Goal: Transaction & Acquisition: Purchase product/service

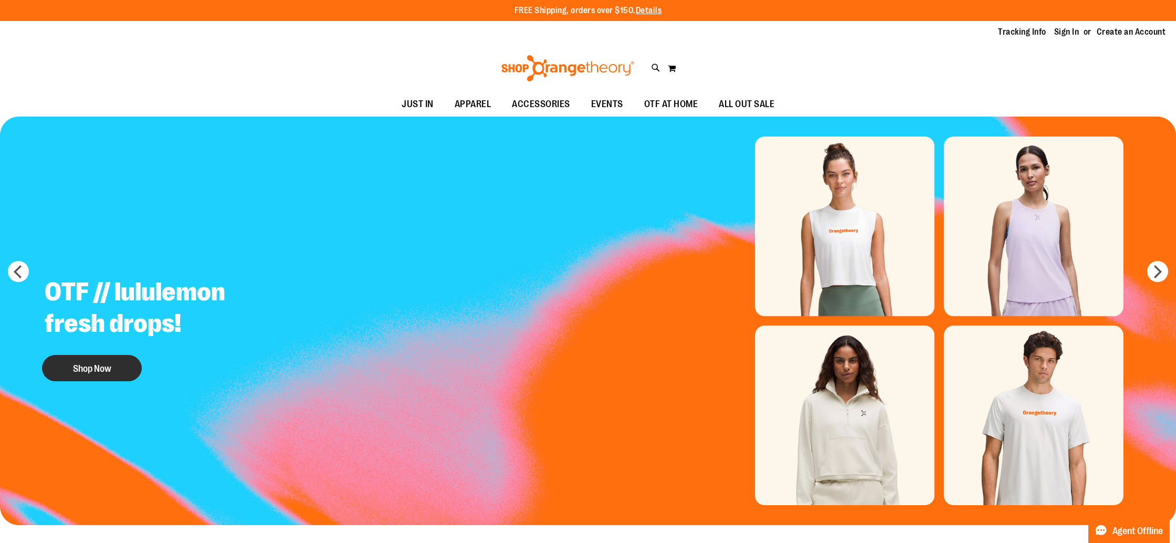
click at [116, 363] on button "Shop Now" at bounding box center [92, 368] width 100 height 26
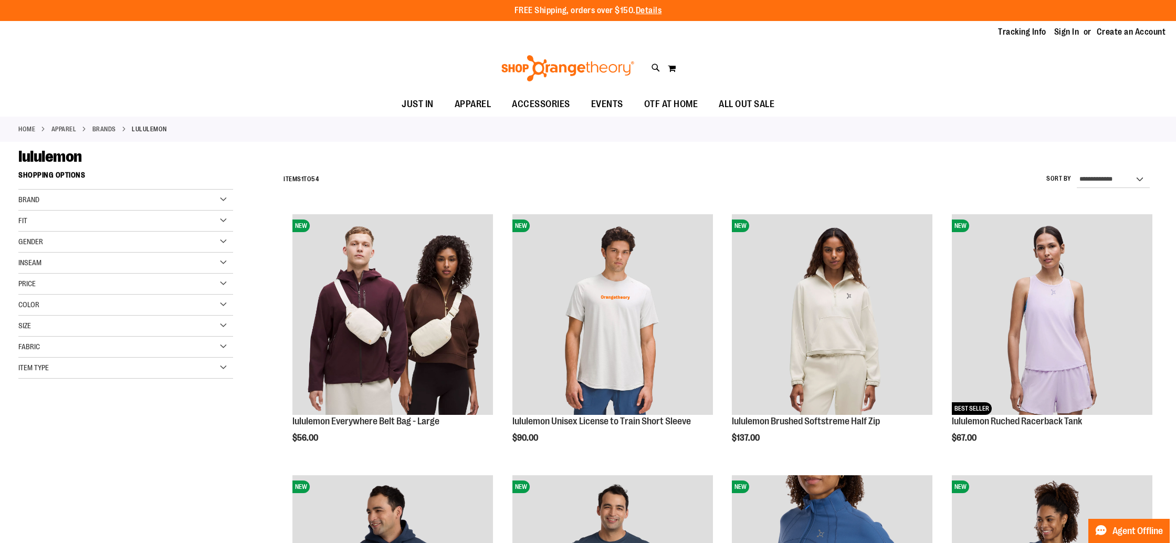
click at [62, 241] on div "Gender" at bounding box center [125, 242] width 215 height 21
click at [40, 276] on link "Women 35 items" at bounding box center [119, 274] width 206 height 11
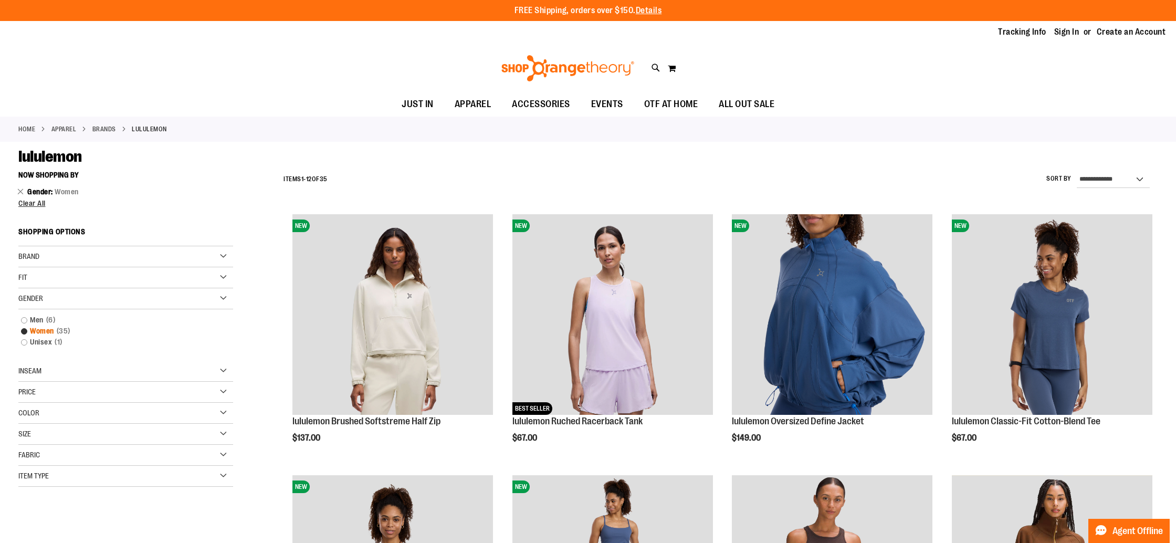
click at [27, 329] on link "Women 35 items" at bounding box center [119, 331] width 206 height 11
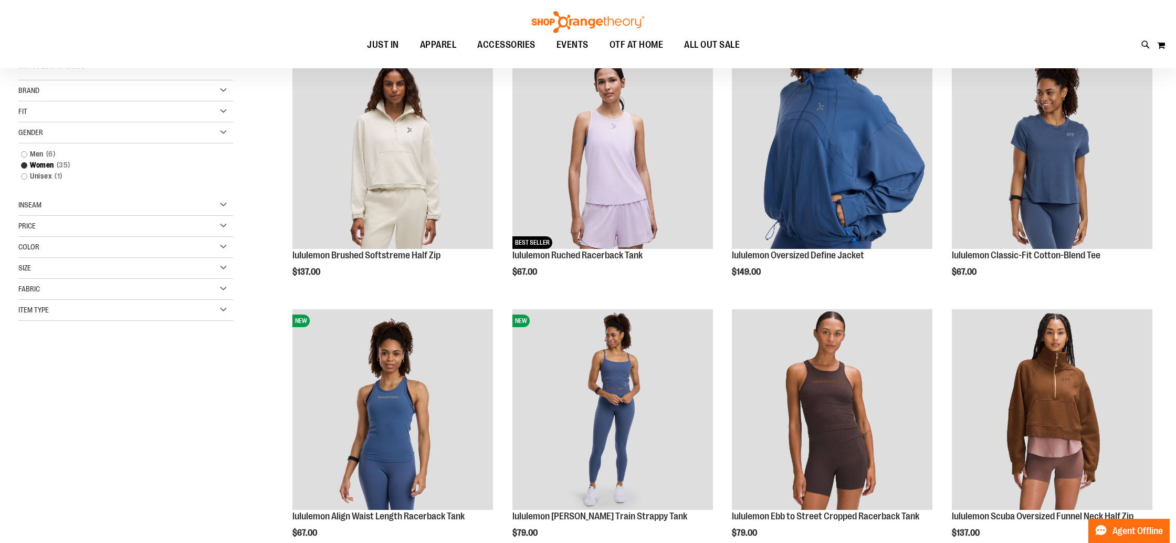
scroll to position [166, 0]
click at [568, 18] on img at bounding box center [588, 22] width 116 height 22
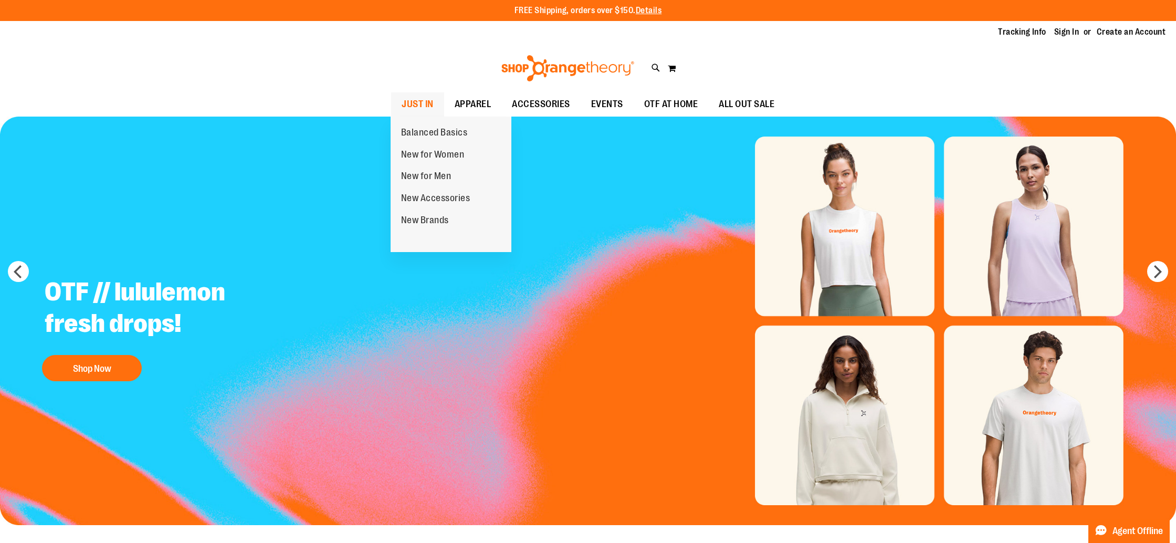
click at [420, 100] on span "JUST IN" at bounding box center [418, 104] width 32 height 24
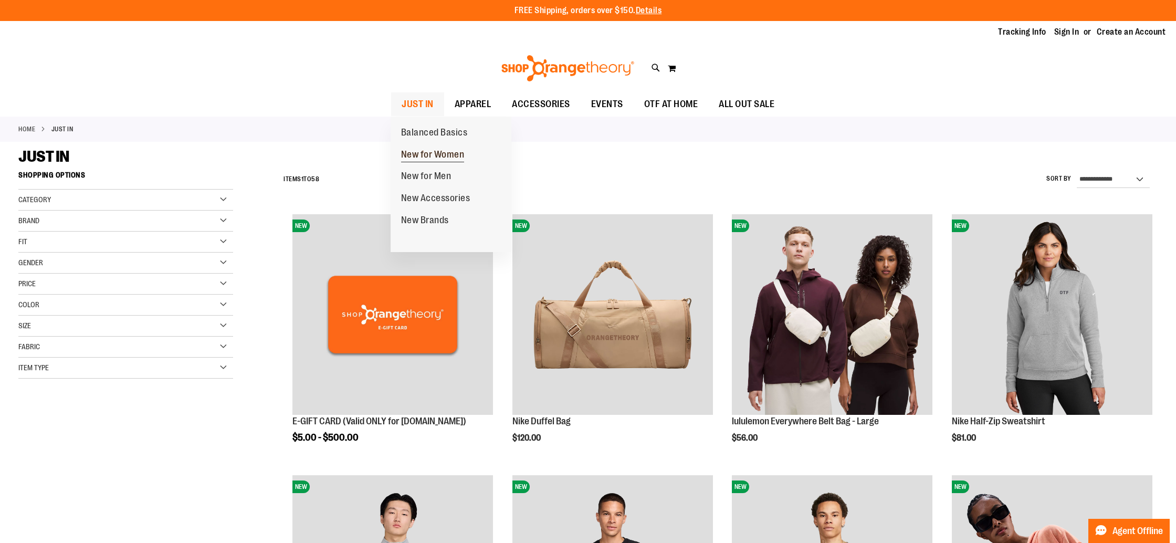
click at [432, 157] on span "New for Women" at bounding box center [433, 155] width 64 height 13
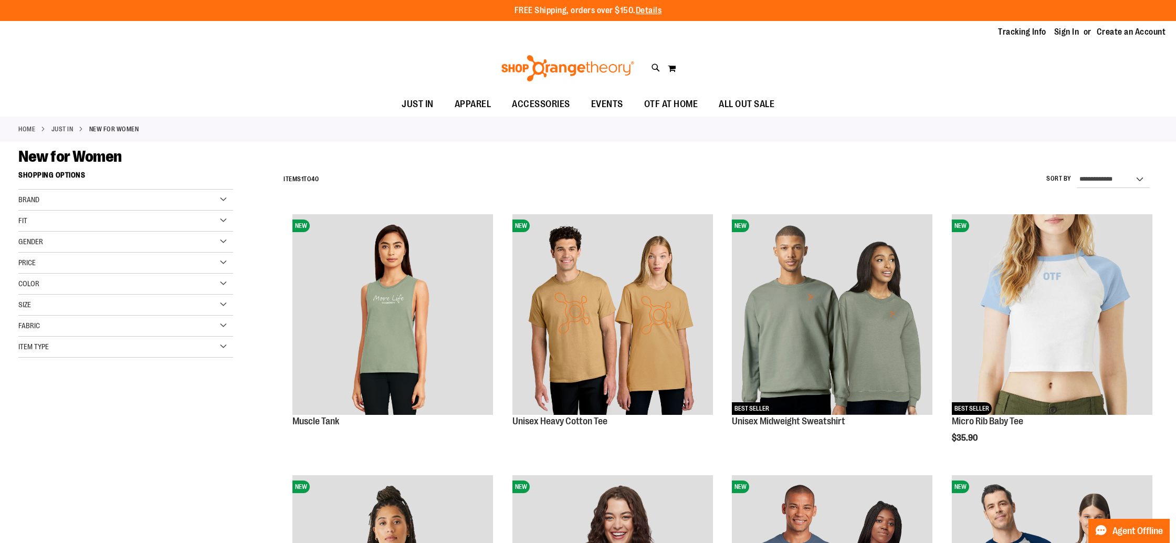
click at [32, 201] on span "Brand" at bounding box center [28, 199] width 21 height 8
click at [34, 231] on link "lululemon" at bounding box center [119, 232] width 206 height 11
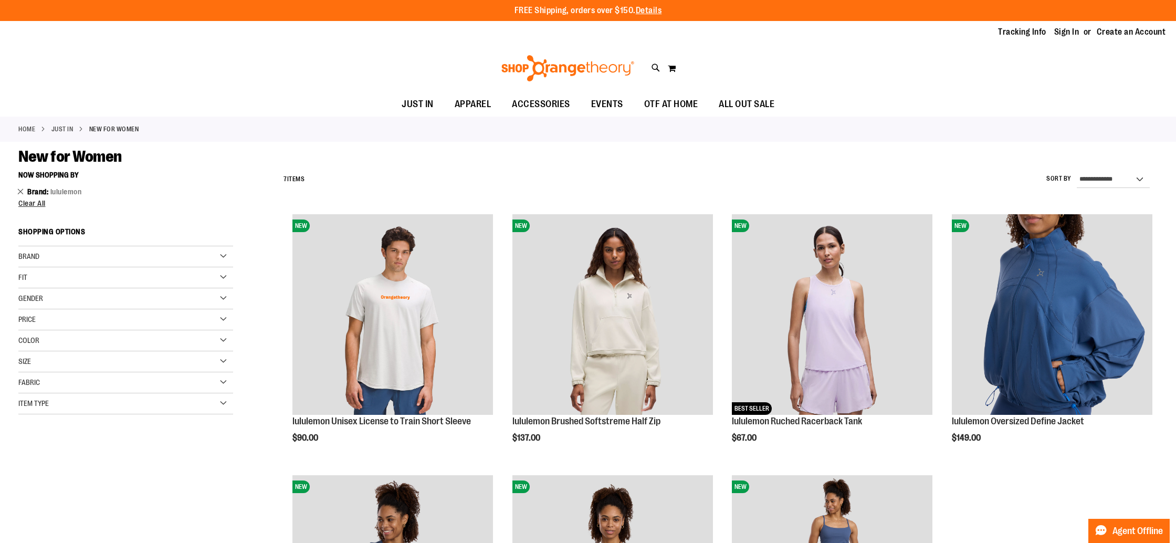
click at [22, 193] on link "Remove This Item" at bounding box center [20, 191] width 7 height 11
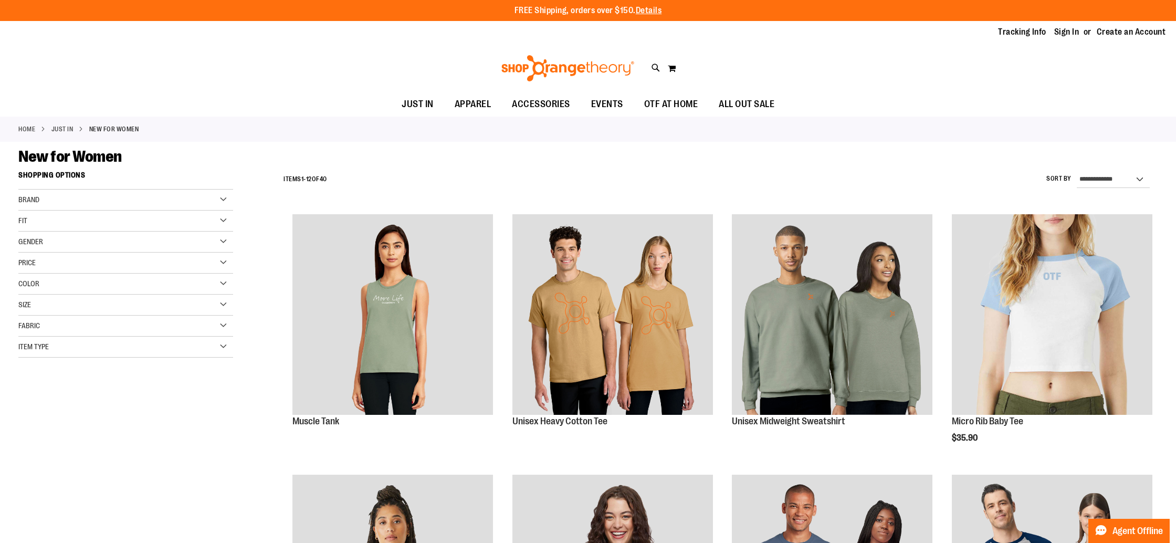
click at [35, 201] on span "Brand" at bounding box center [28, 199] width 21 height 8
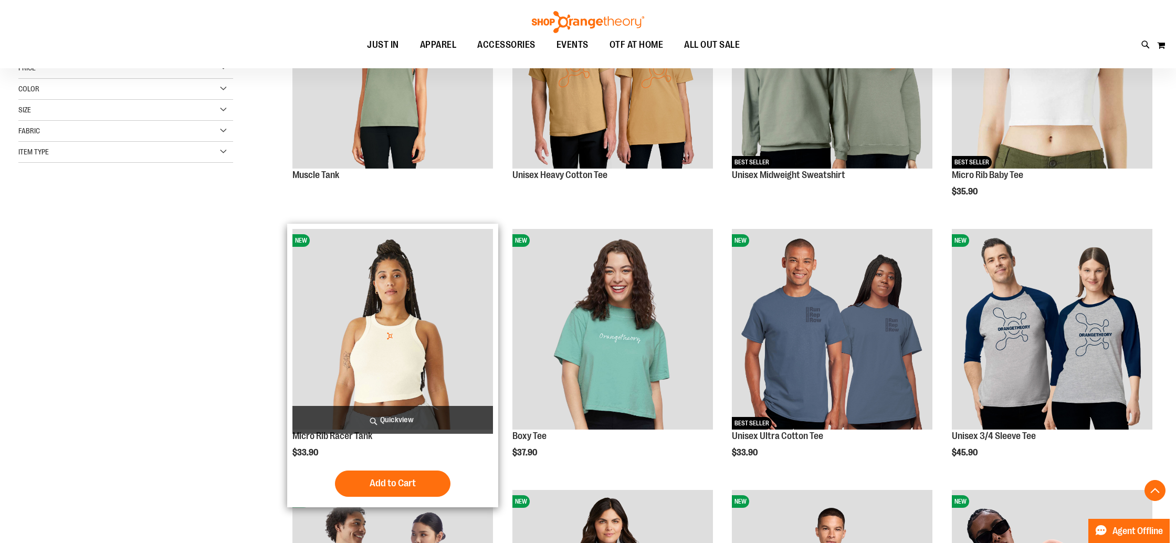
scroll to position [256, 0]
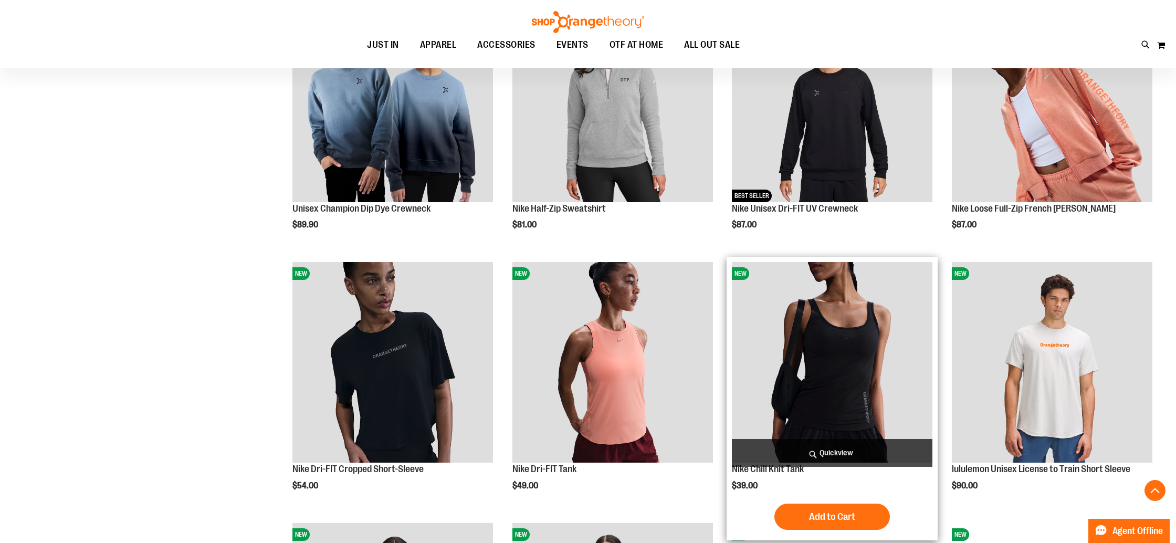
scroll to position [745, 0]
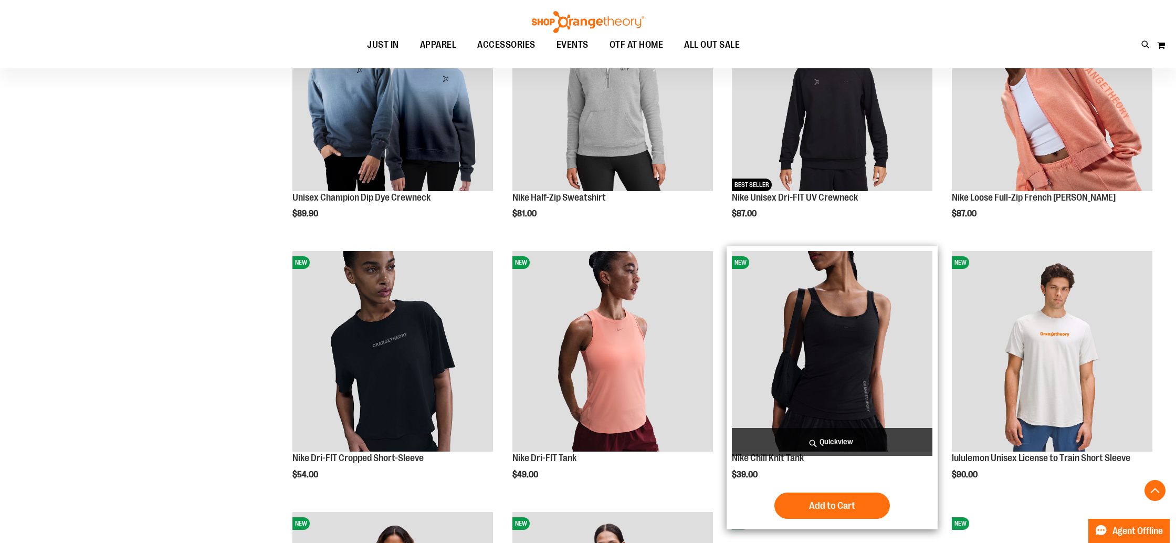
click at [802, 374] on img "product" at bounding box center [832, 351] width 201 height 201
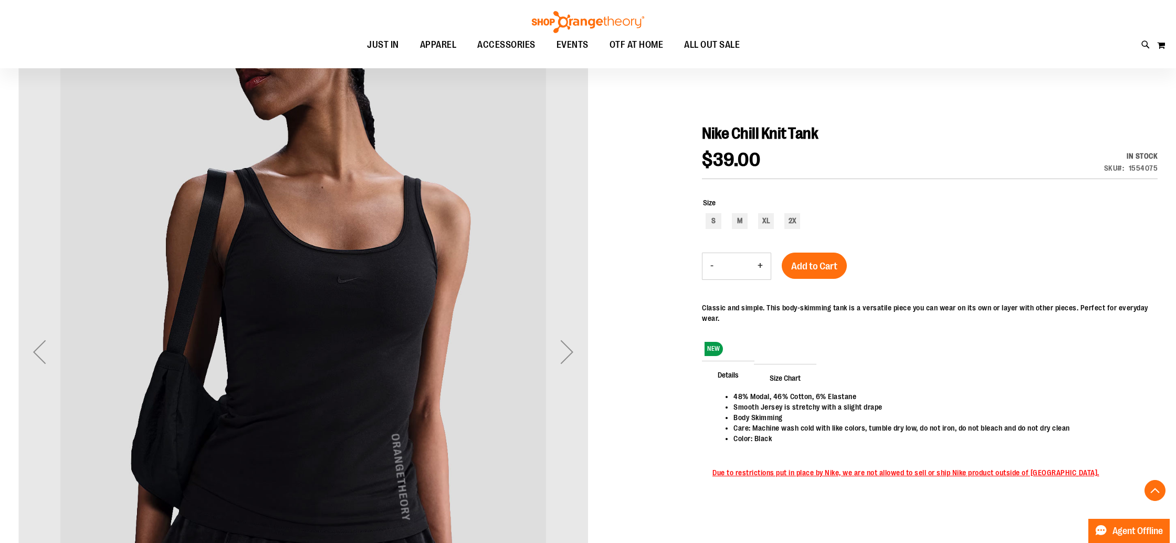
scroll to position [231, 0]
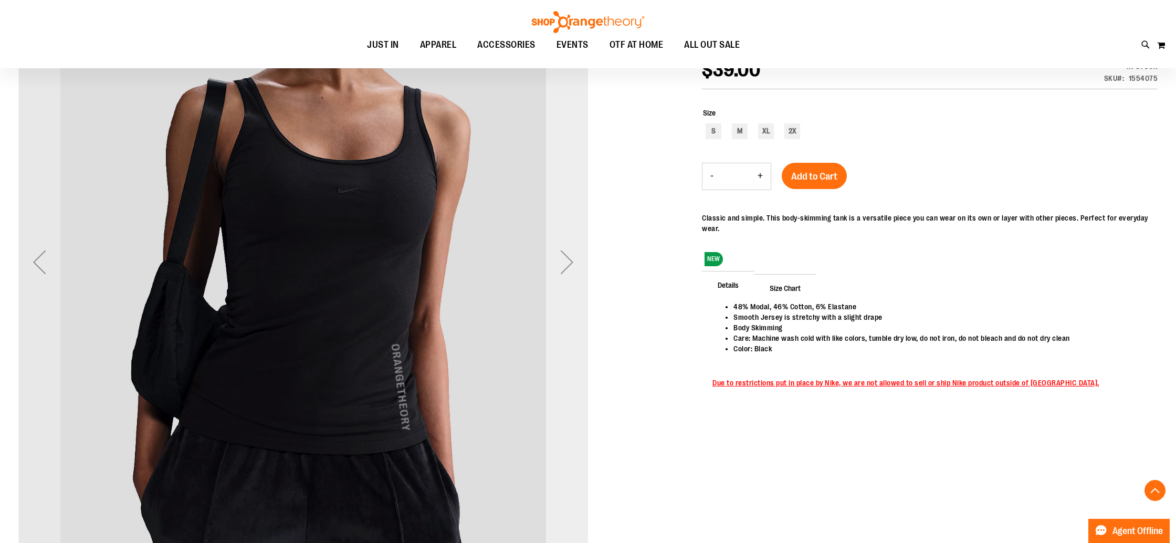
click at [572, 270] on div "Next" at bounding box center [567, 262] width 42 height 42
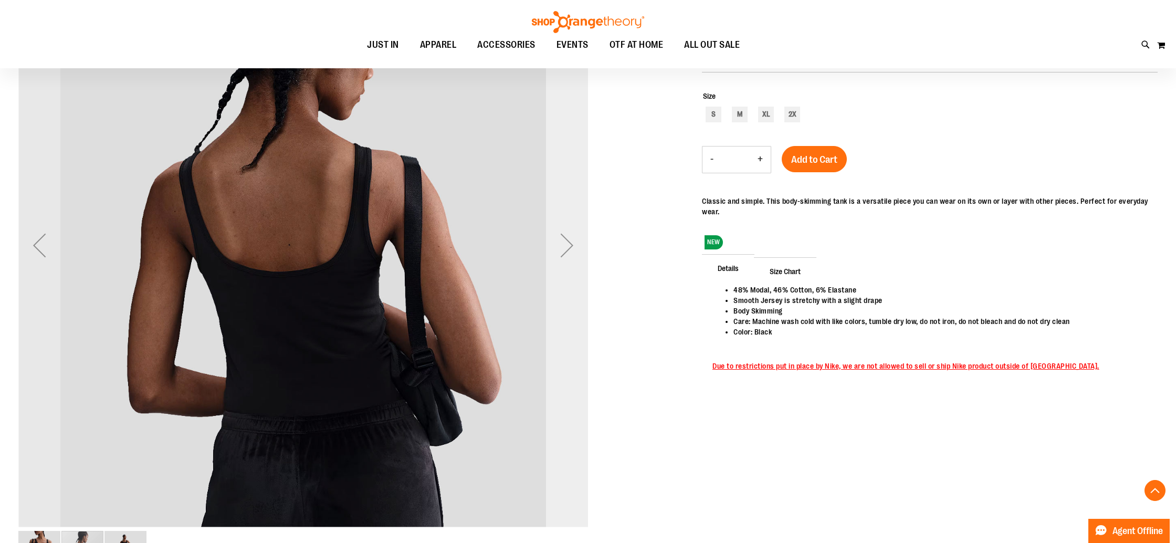
scroll to position [197, 0]
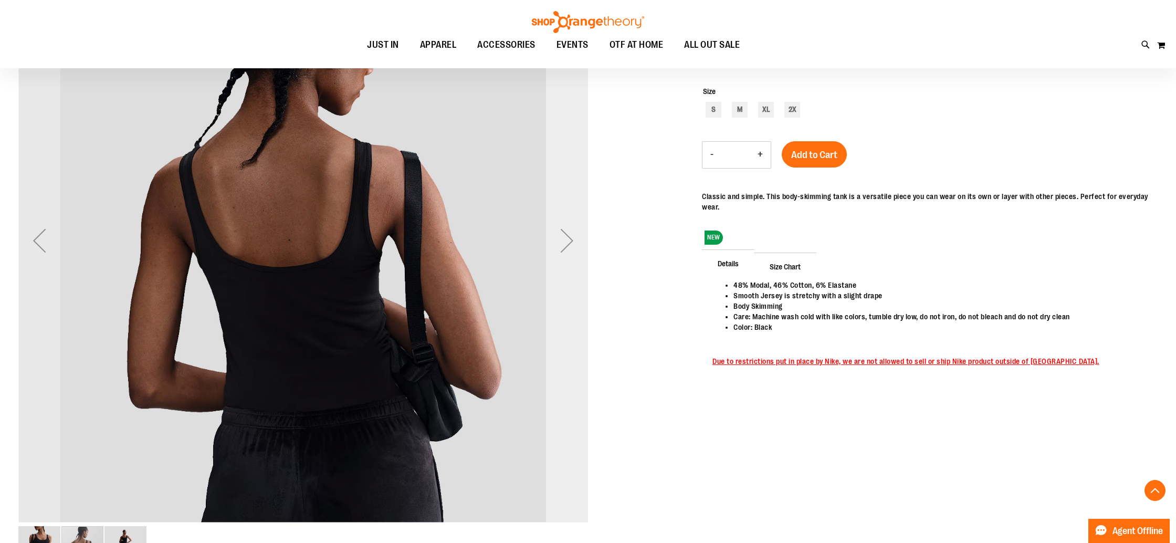
click at [572, 270] on div "Next" at bounding box center [567, 240] width 42 height 570
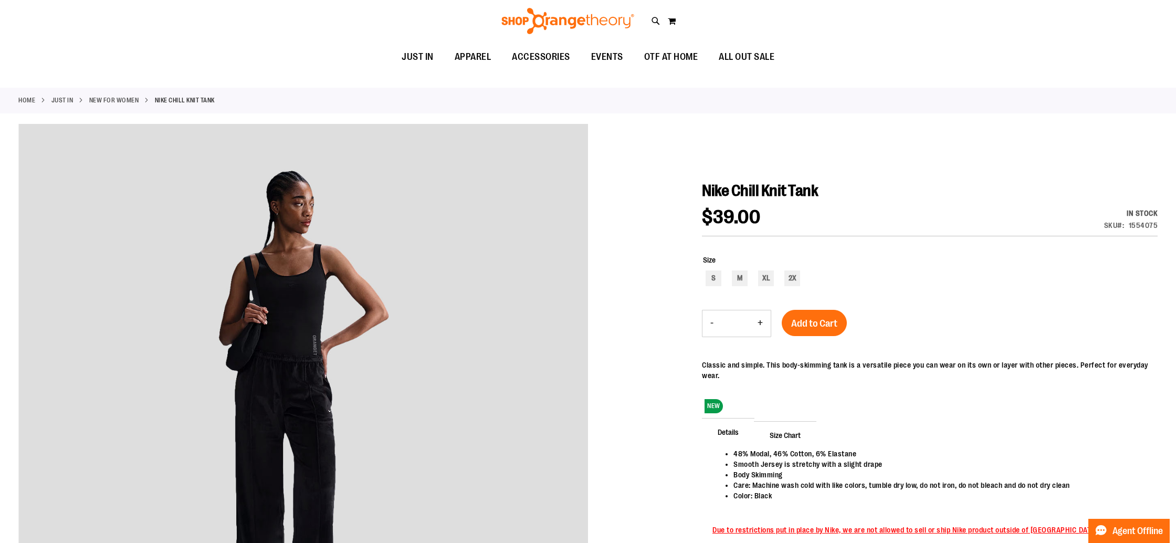
scroll to position [0, 0]
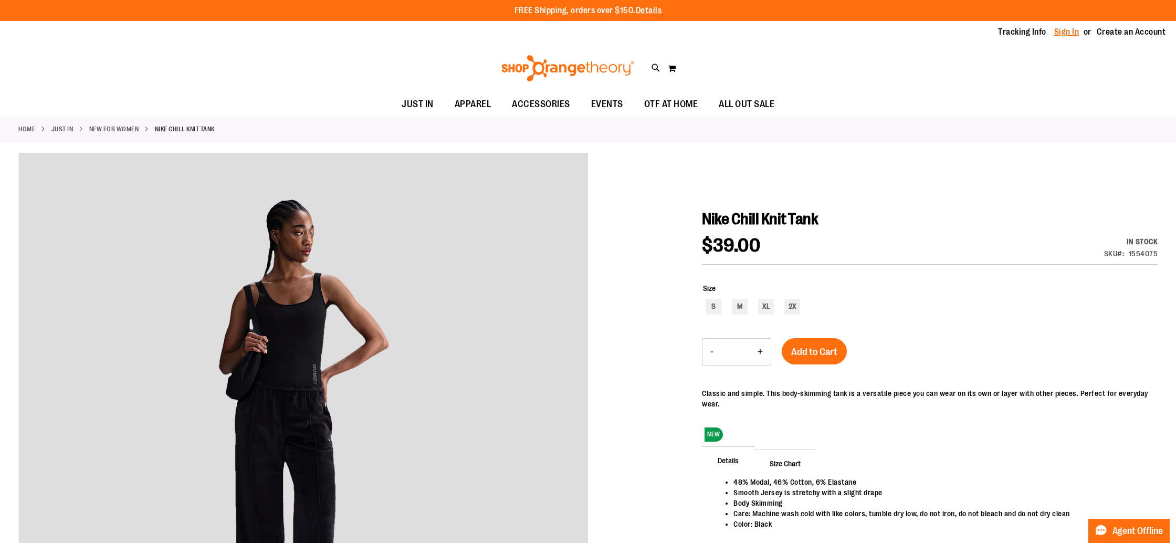
click at [1066, 33] on link "Sign In" at bounding box center [1067, 32] width 25 height 12
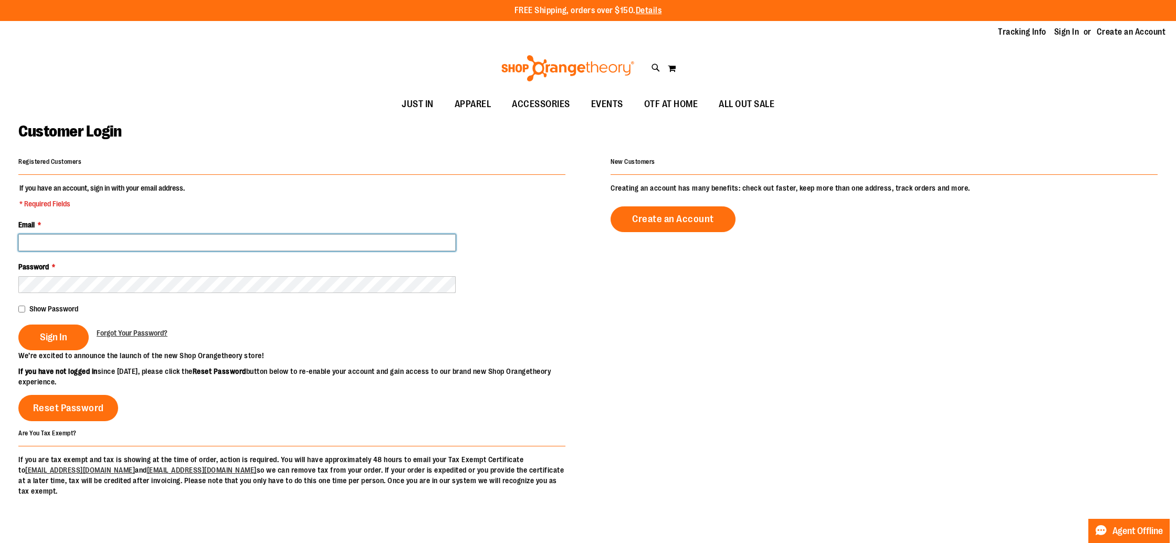
click at [118, 246] on input "Email *" at bounding box center [236, 242] width 437 height 17
paste input "**********"
type input "**********"
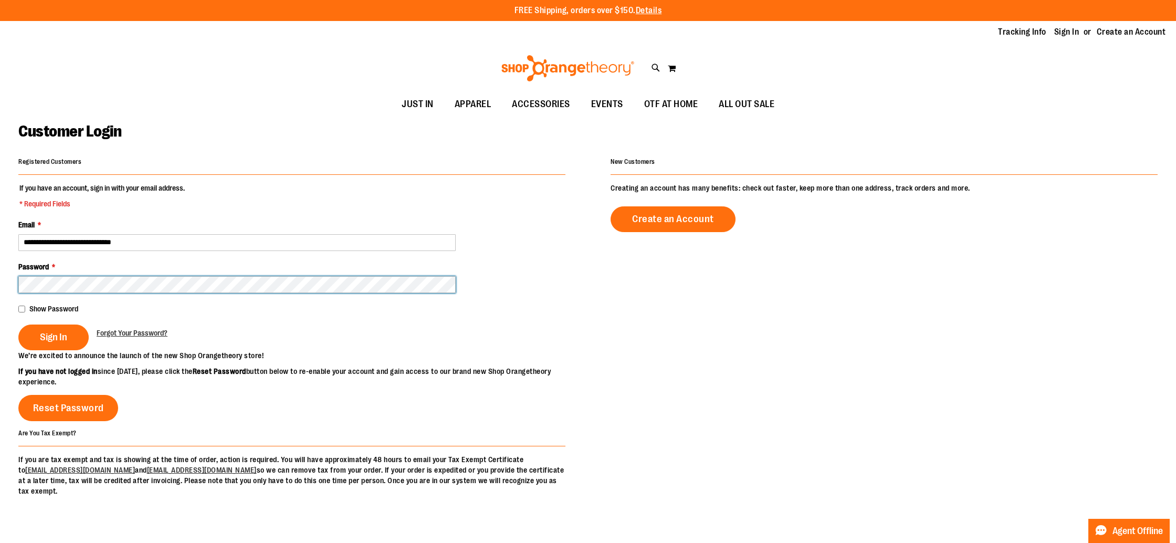
click at [18, 325] on button "Sign In" at bounding box center [53, 338] width 70 height 26
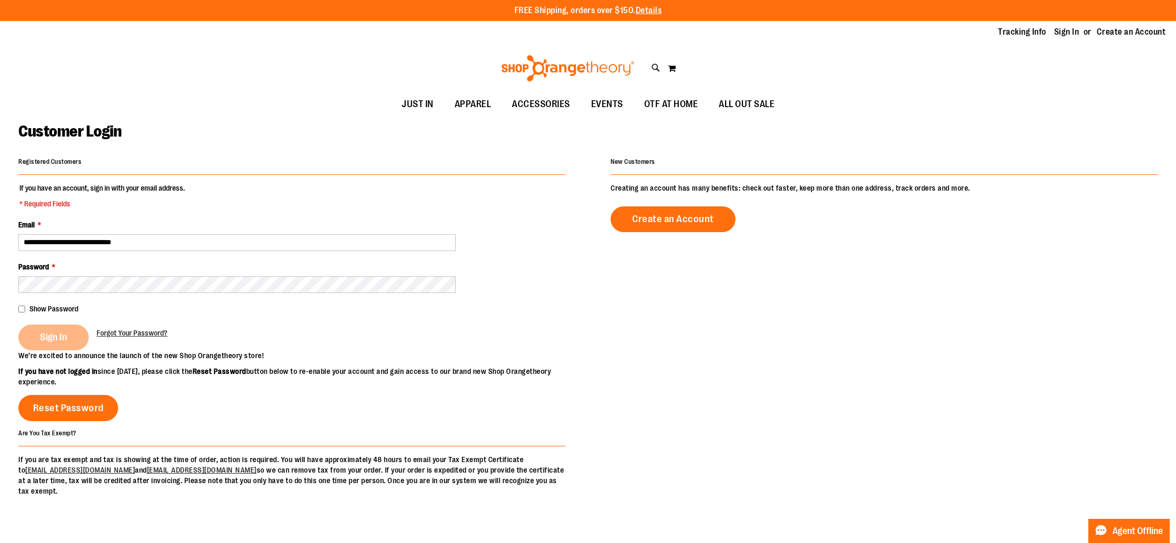
click at [35, 339] on div "Sign In" at bounding box center [57, 338] width 78 height 26
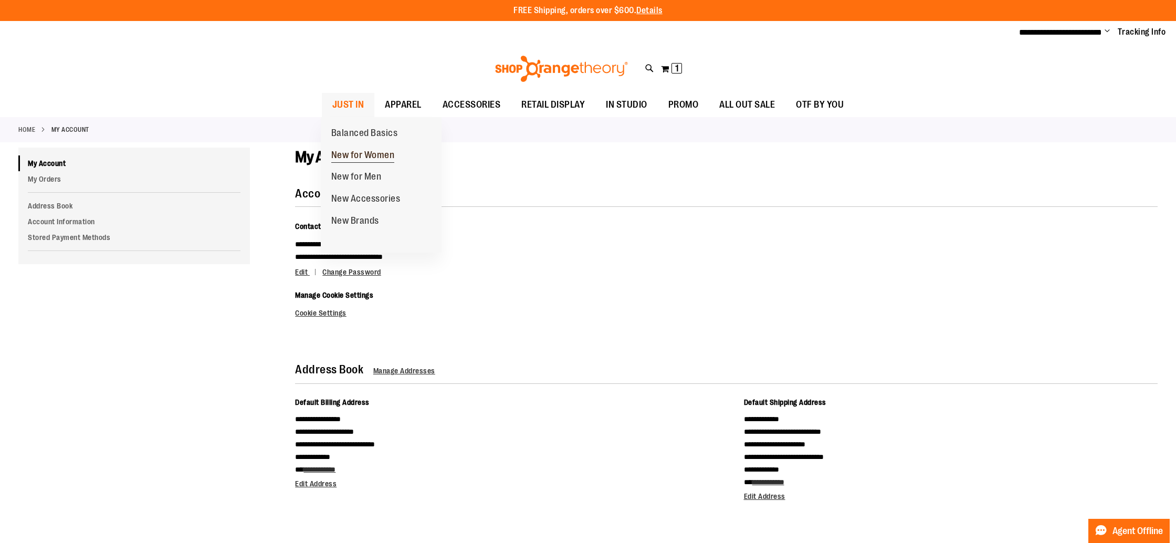
click at [379, 152] on span "New for Women" at bounding box center [363, 156] width 64 height 13
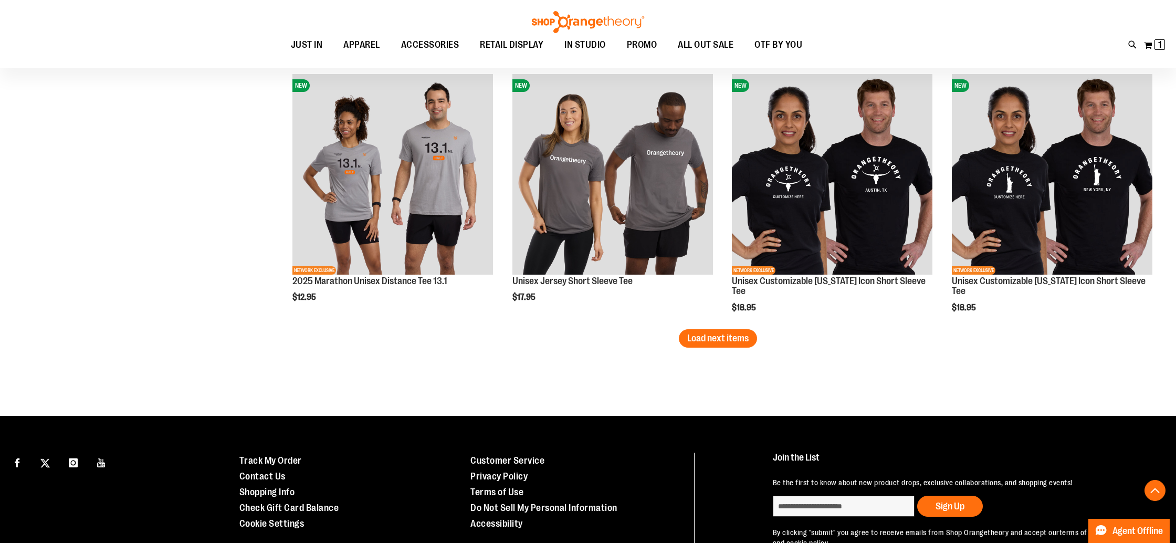
scroll to position [2228, 0]
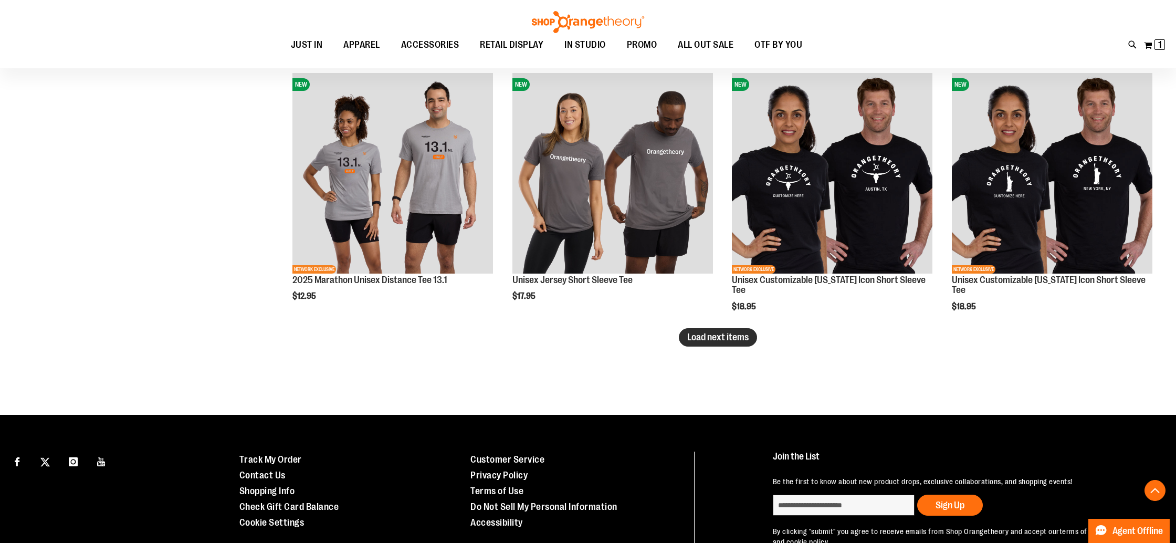
click at [744, 337] on span "Load next items" at bounding box center [717, 337] width 61 height 11
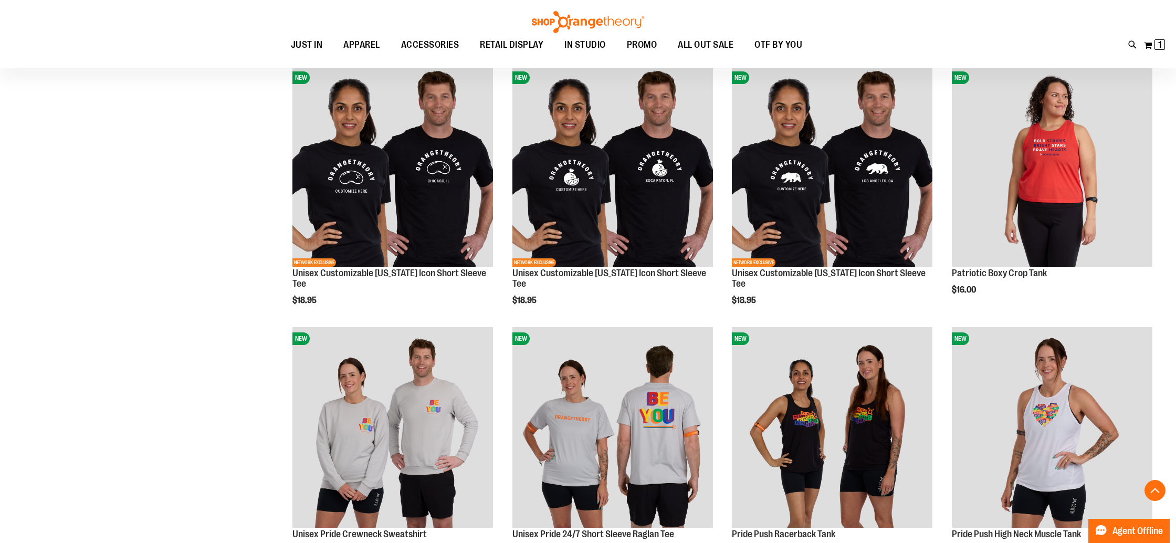
scroll to position [2470, 0]
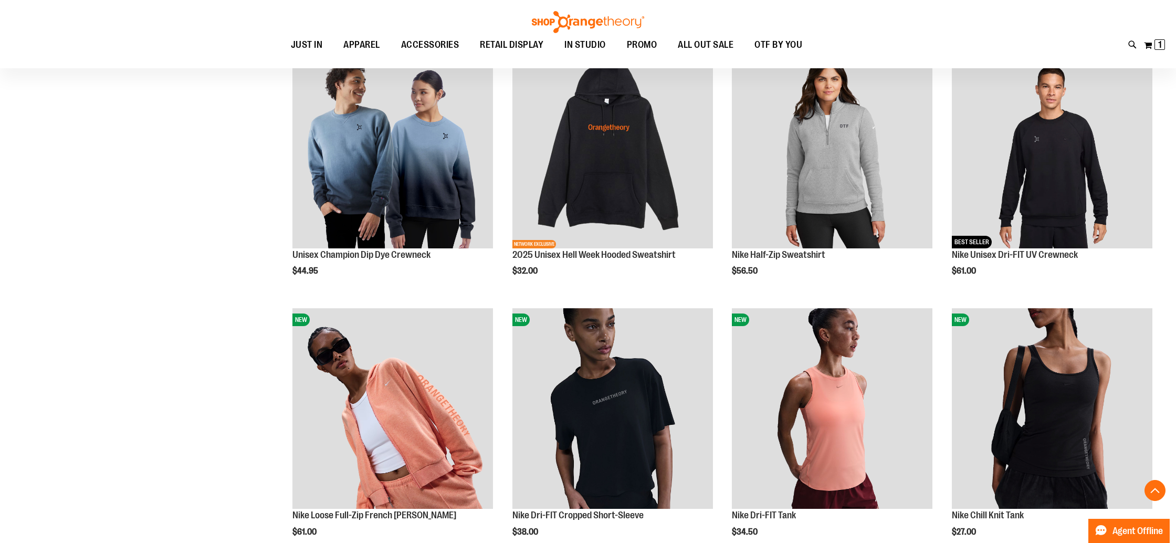
scroll to position [235, 0]
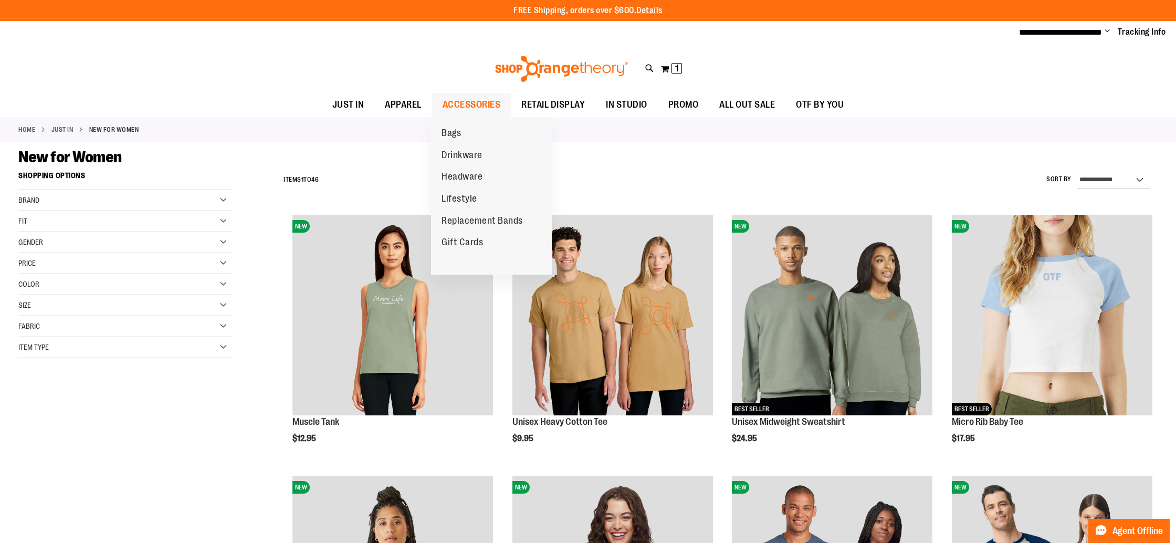
click at [480, 109] on span "ACCESSORIES" at bounding box center [472, 105] width 58 height 24
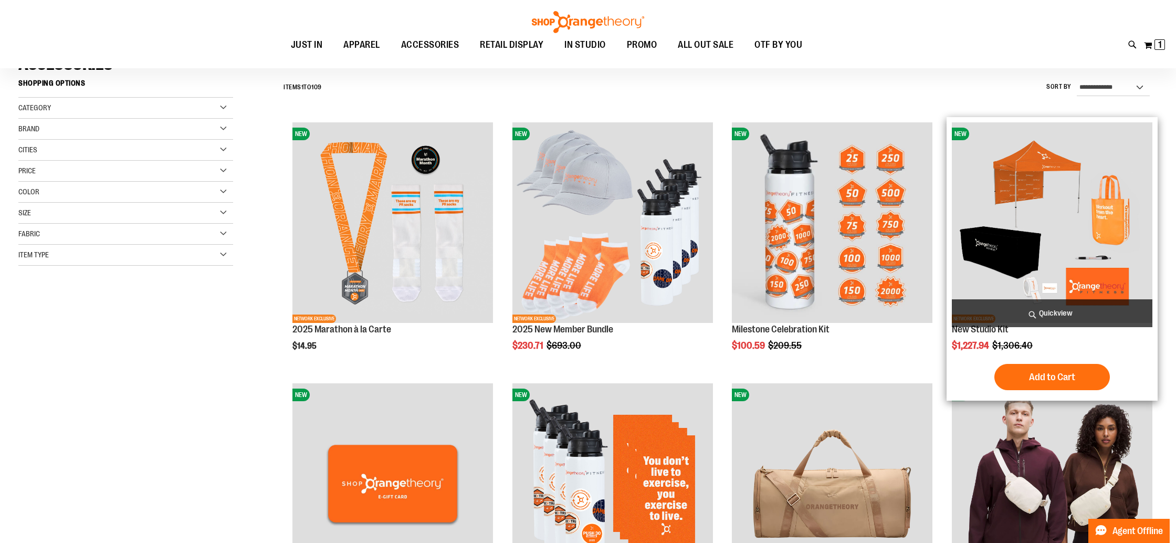
scroll to position [88, 0]
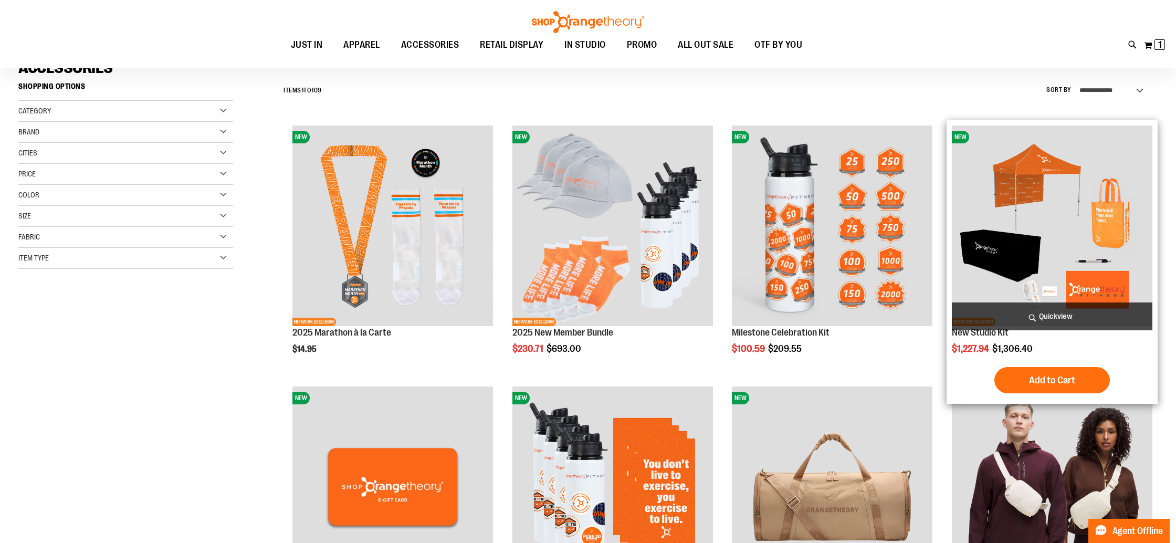
click at [1032, 253] on img "product" at bounding box center [1052, 226] width 201 height 201
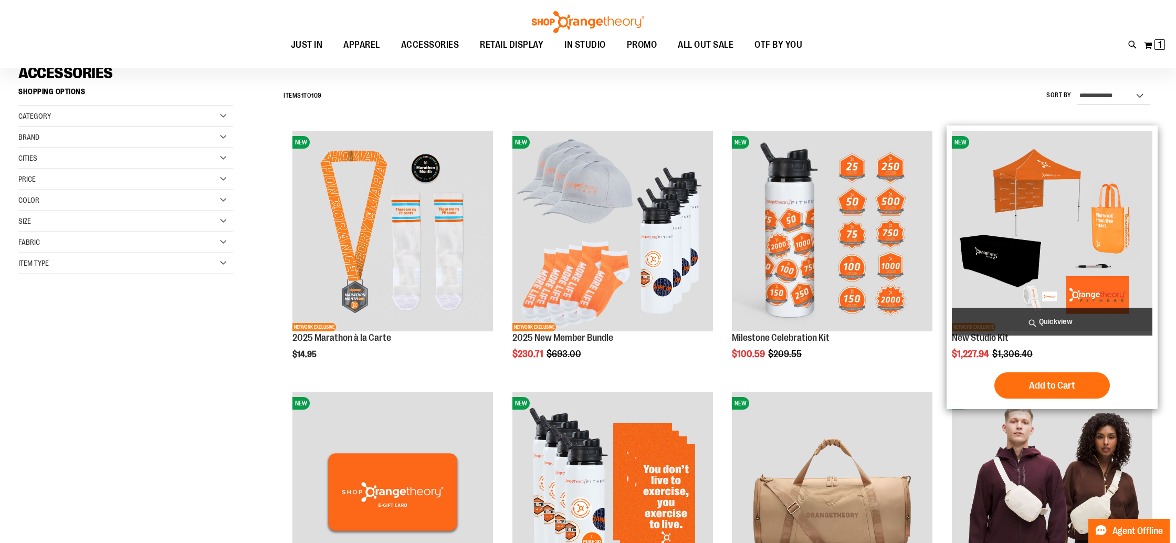
scroll to position [84, 0]
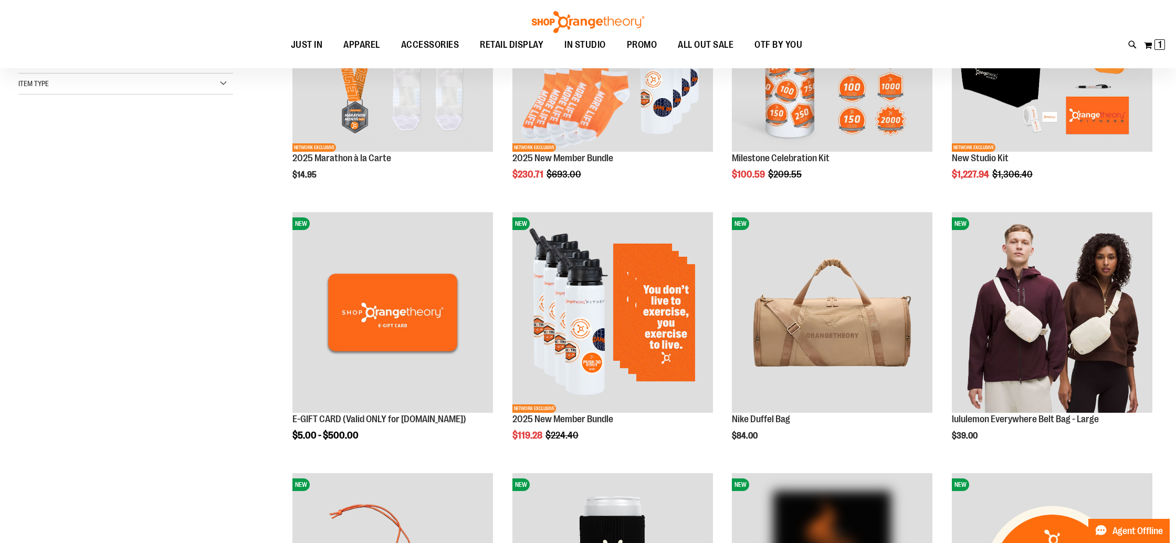
scroll to position [147, 0]
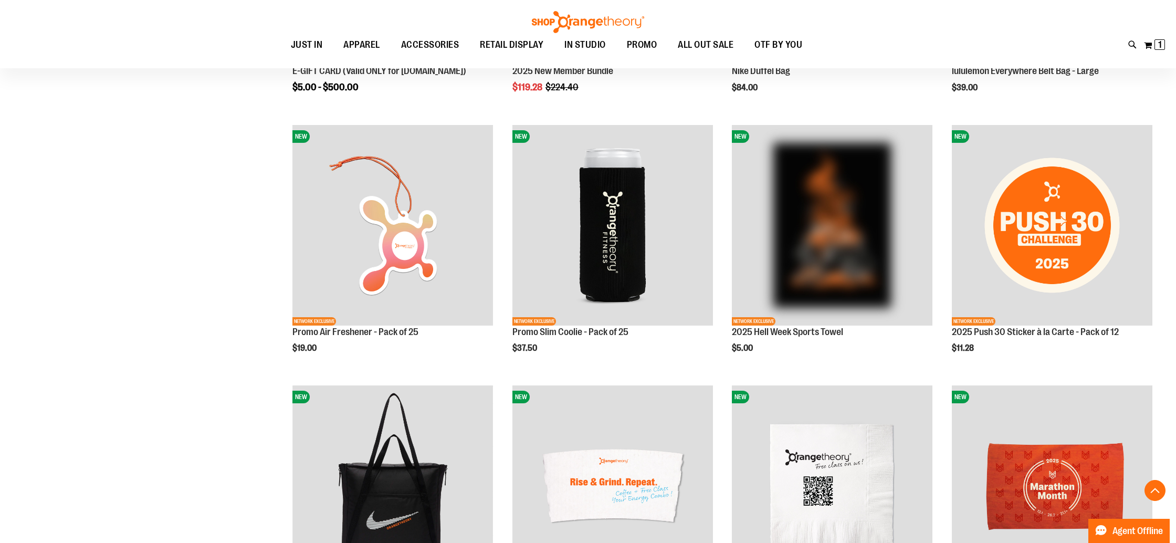
scroll to position [519, 0]
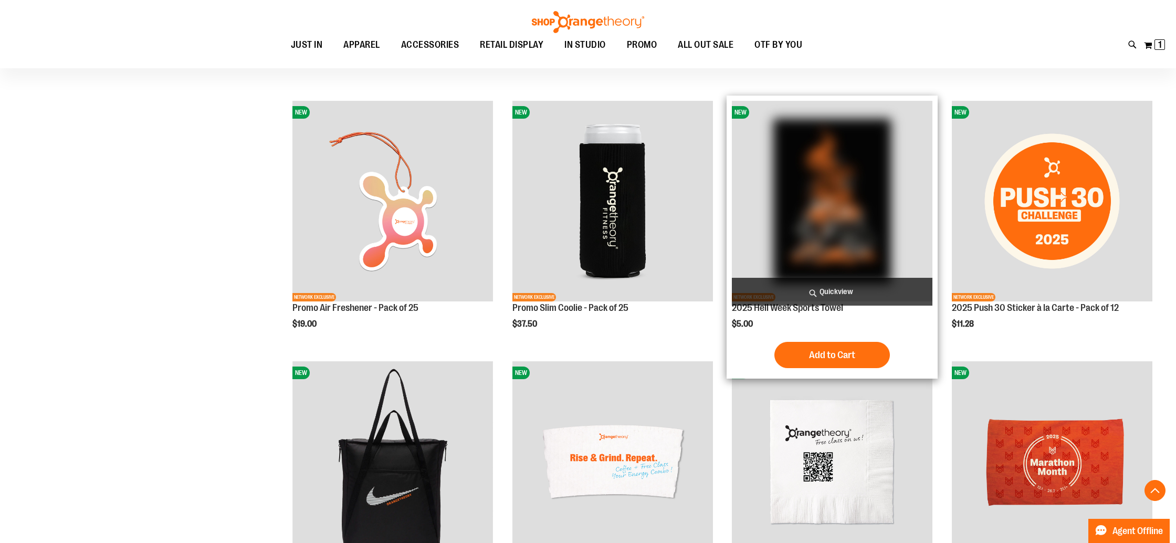
click at [850, 215] on img "product" at bounding box center [832, 201] width 201 height 201
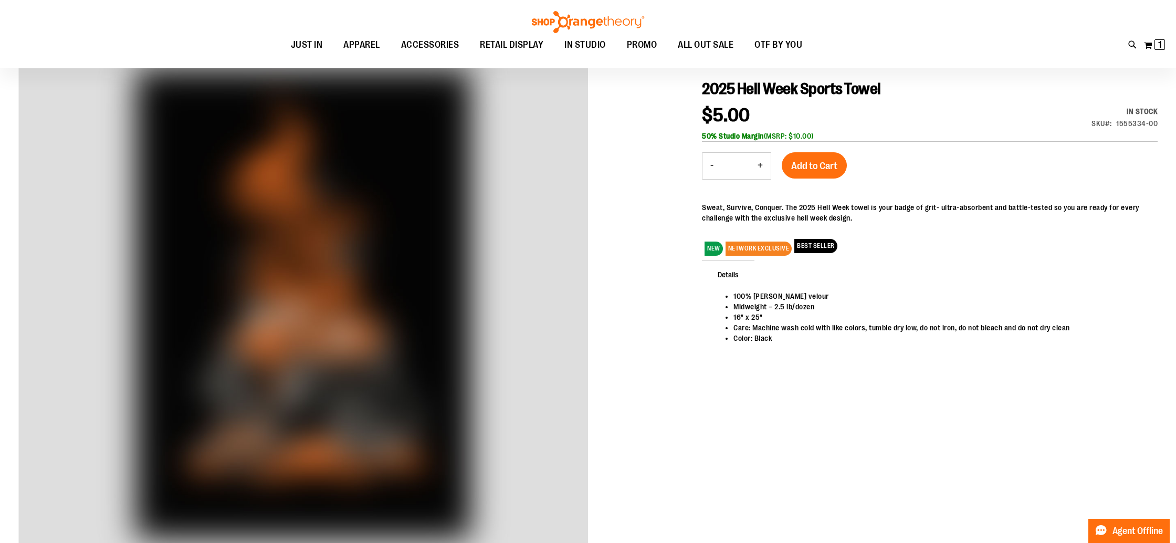
scroll to position [129, 0]
